Goal: Obtain resource: Obtain resource

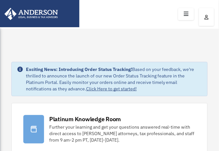
click at [187, 13] on icon at bounding box center [186, 14] width 9 height 10
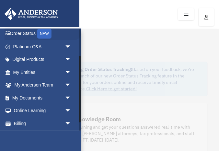
scroll to position [42, 0]
click at [68, 84] on span "arrow_drop_down" at bounding box center [71, 85] width 13 height 13
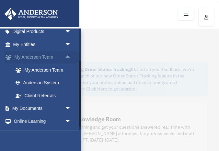
scroll to position [93, 0]
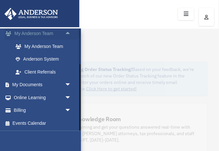
click at [68, 84] on span "arrow_drop_down" at bounding box center [71, 85] width 13 height 13
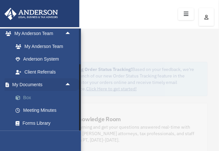
click at [29, 97] on link "Box" at bounding box center [45, 97] width 72 height 13
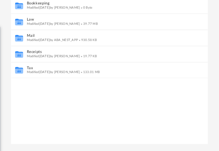
scroll to position [125, 0]
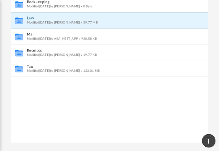
click at [30, 18] on button "Law" at bounding box center [105, 18] width 157 height 4
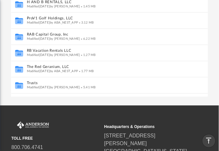
scroll to position [18, 0]
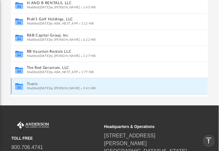
click at [31, 84] on button "Trusts" at bounding box center [105, 84] width 157 height 4
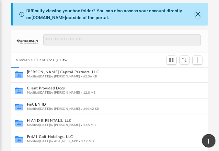
scroll to position [0, 0]
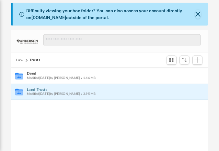
click at [34, 89] on button "Land Trusts" at bounding box center [105, 90] width 157 height 4
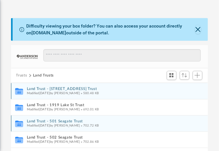
scroll to position [37, 0]
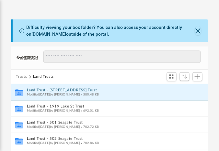
click at [42, 90] on button "Land Trust - 12938 50th Ave Trust" at bounding box center [105, 90] width 157 height 4
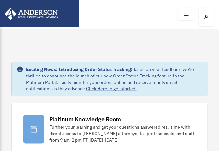
click at [188, 13] on icon at bounding box center [186, 14] width 9 height 10
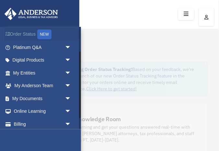
scroll to position [55, 0]
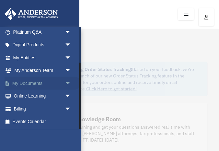
click at [67, 83] on span "arrow_drop_down" at bounding box center [71, 83] width 13 height 13
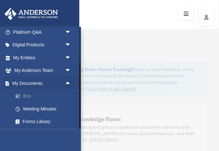
click at [27, 95] on link "Box" at bounding box center [45, 96] width 72 height 13
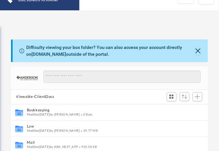
scroll to position [21, 0]
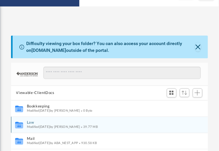
click at [19, 124] on icon "grid" at bounding box center [19, 125] width 8 height 5
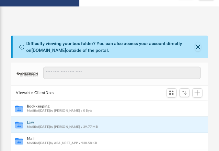
click at [32, 123] on button "Law" at bounding box center [105, 123] width 157 height 4
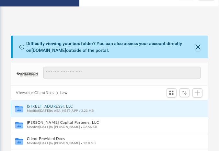
click at [43, 107] on button "[STREET_ADDRESS], LLC" at bounding box center [105, 107] width 157 height 4
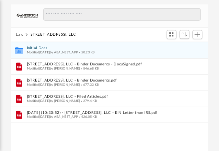
scroll to position [79, 0]
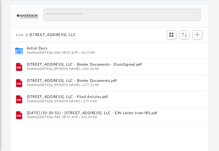
click at [20, 35] on button "Law" at bounding box center [19, 35] width 7 height 6
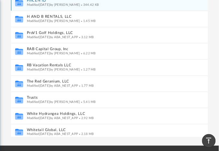
scroll to position [47, 0]
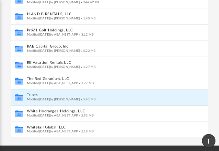
click at [34, 95] on button "Trusts" at bounding box center [105, 95] width 157 height 4
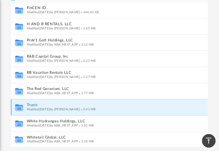
scroll to position [0, 0]
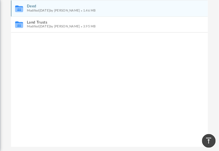
click at [31, 6] on button "Deed" at bounding box center [105, 6] width 157 height 4
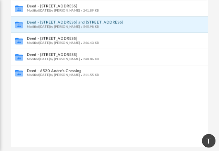
click at [34, 22] on button "Deed - [STREET_ADDRESS] and [STREET_ADDRESS]" at bounding box center [105, 22] width 157 height 4
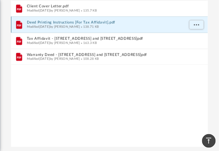
click at [34, 22] on button "Deed Printing Instructions [For Tax Affidavit].pdf" at bounding box center [105, 22] width 157 height 4
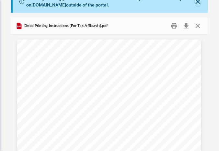
scroll to position [65, 0]
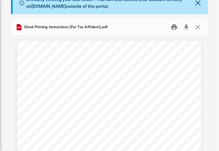
click at [174, 27] on button "Print" at bounding box center [174, 27] width 13 height 10
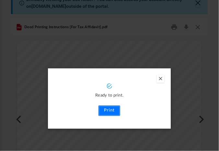
click at [111, 110] on button "Print" at bounding box center [110, 111] width 22 height 10
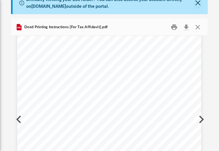
scroll to position [0, 0]
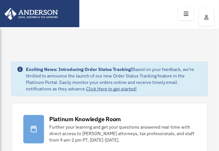
click at [187, 15] on icon at bounding box center [186, 14] width 9 height 10
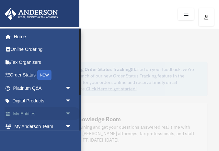
click at [68, 111] on span "arrow_drop_down" at bounding box center [71, 113] width 13 height 13
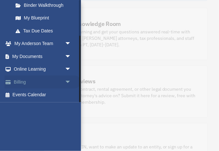
scroll to position [97, 0]
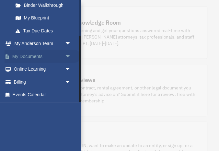
click at [68, 54] on span "arrow_drop_down" at bounding box center [71, 56] width 13 height 13
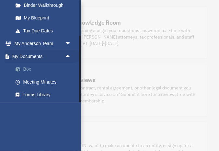
click at [33, 68] on link "Box" at bounding box center [45, 69] width 72 height 13
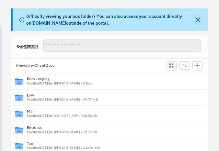
scroll to position [51, 0]
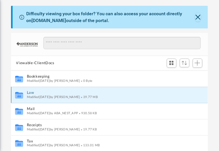
click at [30, 93] on button "Law" at bounding box center [105, 93] width 157 height 4
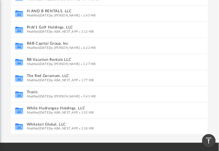
scroll to position [133, 0]
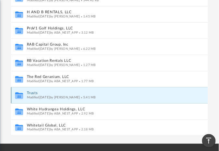
click at [33, 93] on button "Trusts" at bounding box center [105, 93] width 157 height 4
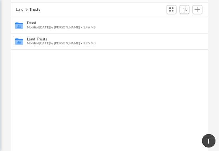
scroll to position [103, 0]
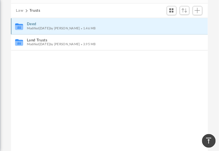
click at [31, 24] on button "Deed" at bounding box center [105, 24] width 157 height 4
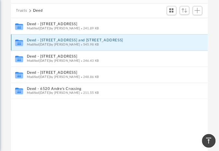
click at [31, 39] on button "Deed - [STREET_ADDRESS] and [STREET_ADDRESS]" at bounding box center [105, 40] width 157 height 4
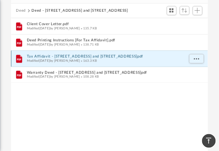
click at [42, 56] on button "Tax Affidavit - [STREET_ADDRESS] and [STREET_ADDRESS]pdf" at bounding box center [105, 57] width 157 height 4
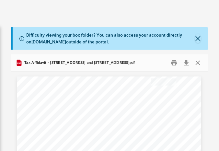
scroll to position [30, 0]
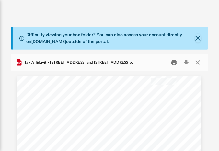
click at [174, 62] on button "Print" at bounding box center [174, 62] width 13 height 10
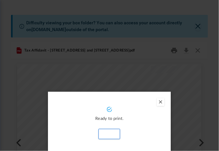
scroll to position [51, 0]
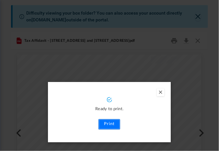
click at [112, 123] on button "Print" at bounding box center [110, 124] width 22 height 10
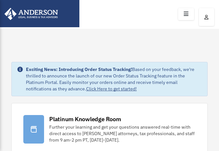
scroll to position [97, 0]
click at [187, 13] on icon at bounding box center [186, 14] width 9 height 10
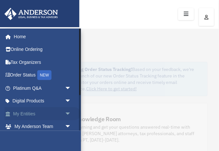
click at [66, 111] on span "arrow_drop_down" at bounding box center [71, 113] width 13 height 13
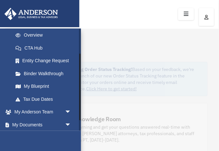
scroll to position [93, 0]
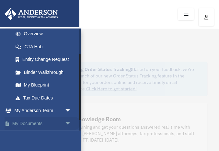
click at [67, 123] on span "arrow_drop_down" at bounding box center [71, 123] width 13 height 13
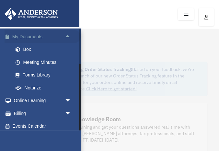
scroll to position [183, 0]
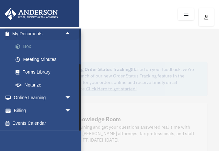
click at [32, 45] on link "Box" at bounding box center [45, 46] width 72 height 13
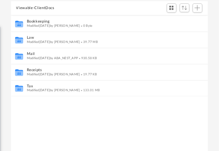
scroll to position [107, 0]
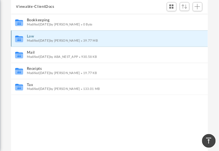
click at [29, 36] on button "Law" at bounding box center [105, 36] width 157 height 4
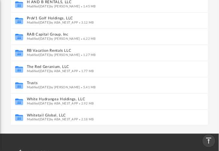
scroll to position [144, 0]
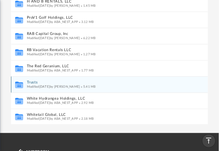
click at [33, 81] on button "Trusts" at bounding box center [105, 83] width 157 height 4
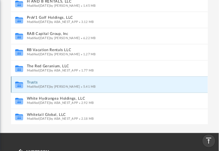
scroll to position [0, 0]
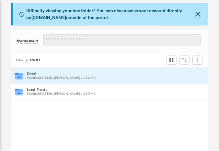
click at [32, 74] on button "Deed" at bounding box center [105, 74] width 157 height 4
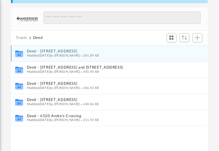
scroll to position [77, 0]
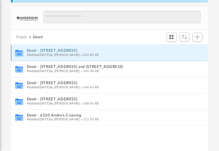
click at [51, 50] on button "Deed - 12938 50th Avenue" at bounding box center [105, 51] width 157 height 4
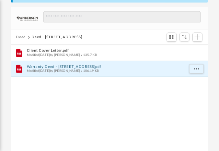
click at [45, 67] on button "Warranty Deed - 12938 50th Avenue.pdf" at bounding box center [105, 67] width 157 height 4
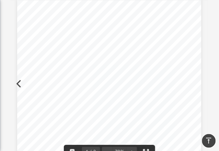
scroll to position [0, 0]
